Goal: Check status

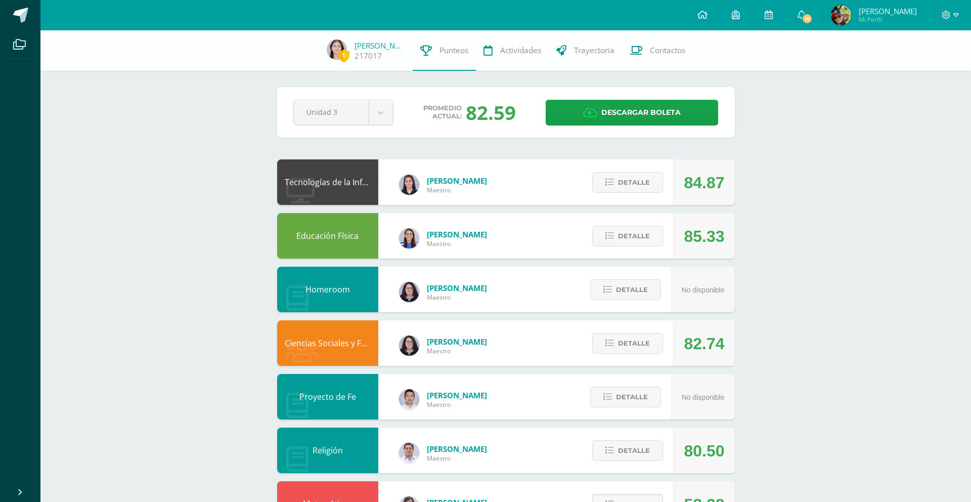
scroll to position [310, 0]
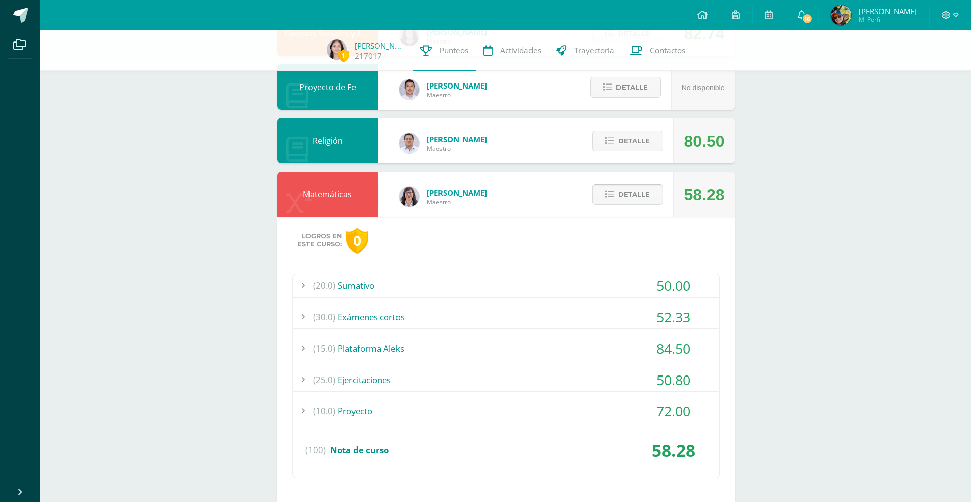
click at [640, 196] on span "Detalle" at bounding box center [634, 194] width 32 height 19
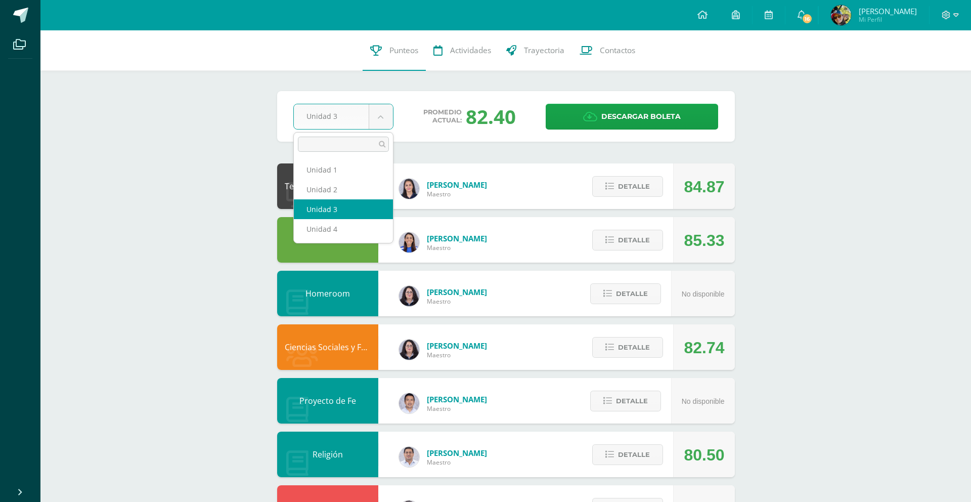
click at [384, 120] on body "Archivos Cerrar panel Configuración Cerrar sesión [PERSON_NAME] Mi Perfil 16 16…" at bounding box center [485, 490] width 971 height 980
select select "Unidad 2"
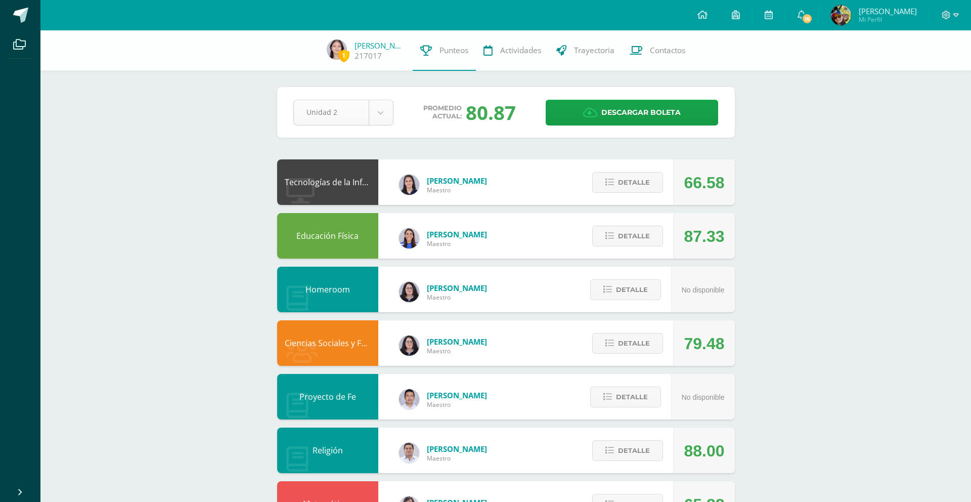
click at [377, 115] on body "Archivos Cerrar panel Configuración Cerrar sesión Mirna Noelica Mi Perfil 16 16…" at bounding box center [485, 488] width 971 height 976
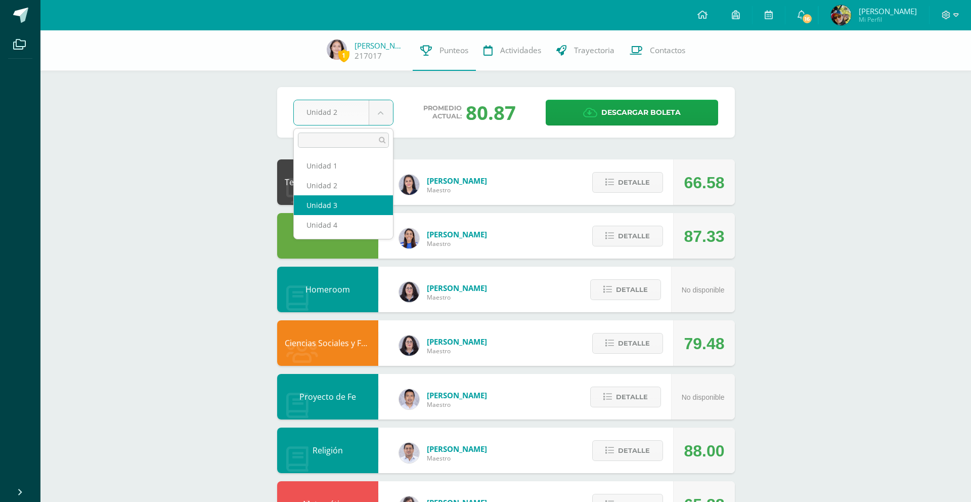
select select "Unidad 3"
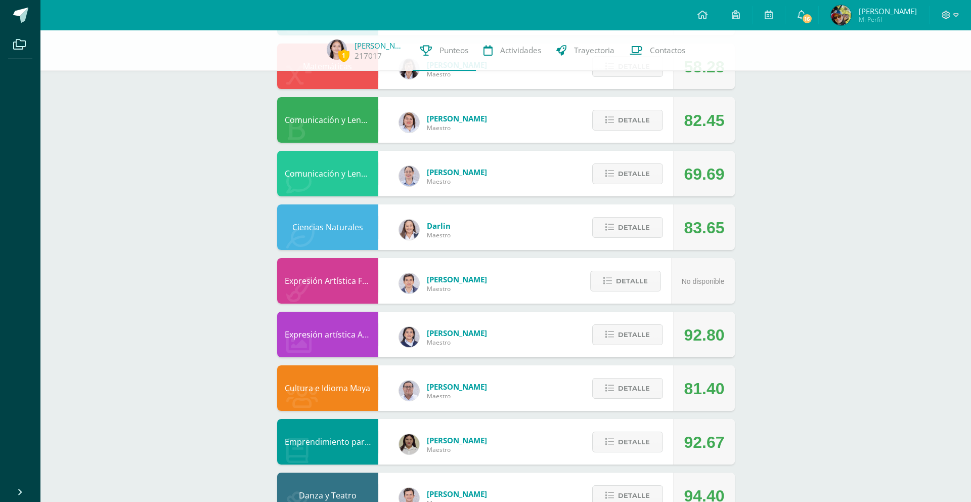
scroll to position [438, 0]
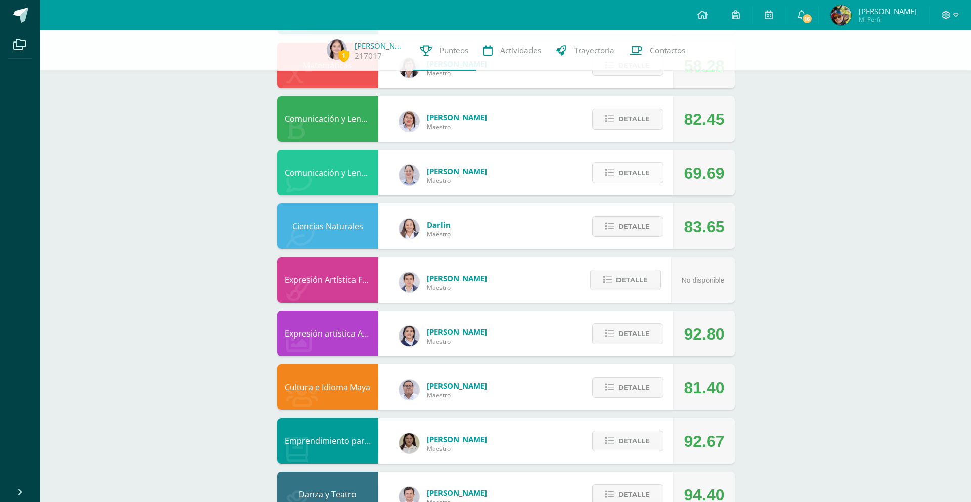
click at [632, 175] on span "Detalle" at bounding box center [634, 172] width 32 height 19
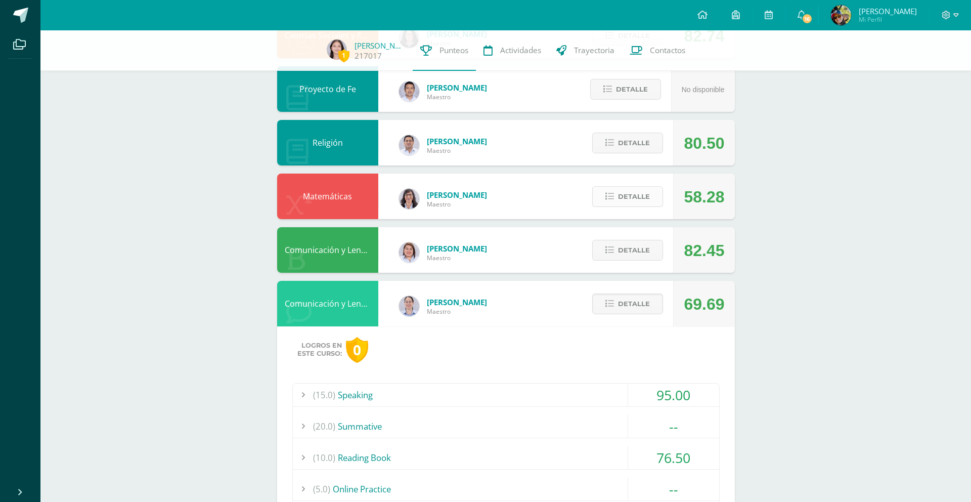
scroll to position [328, 0]
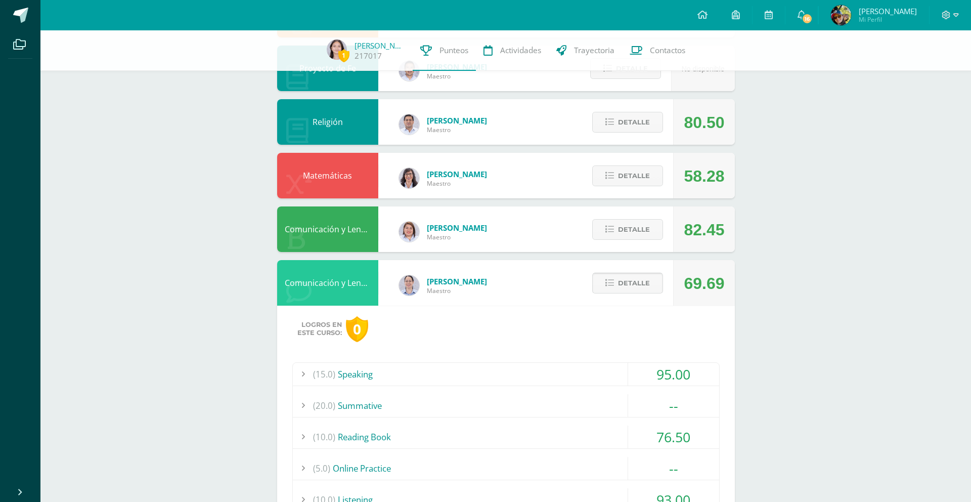
click at [633, 286] on span "Detalle" at bounding box center [634, 283] width 32 height 19
